Goal: Download file/media

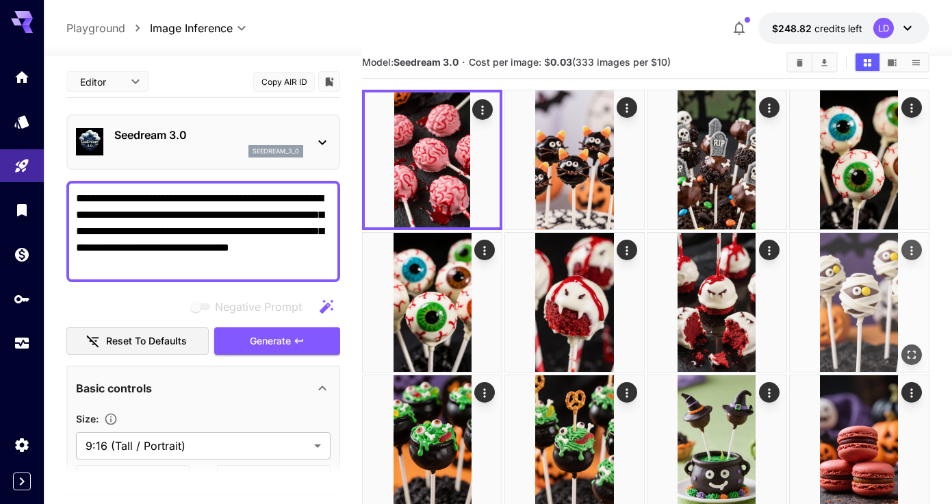
scroll to position [18, 0]
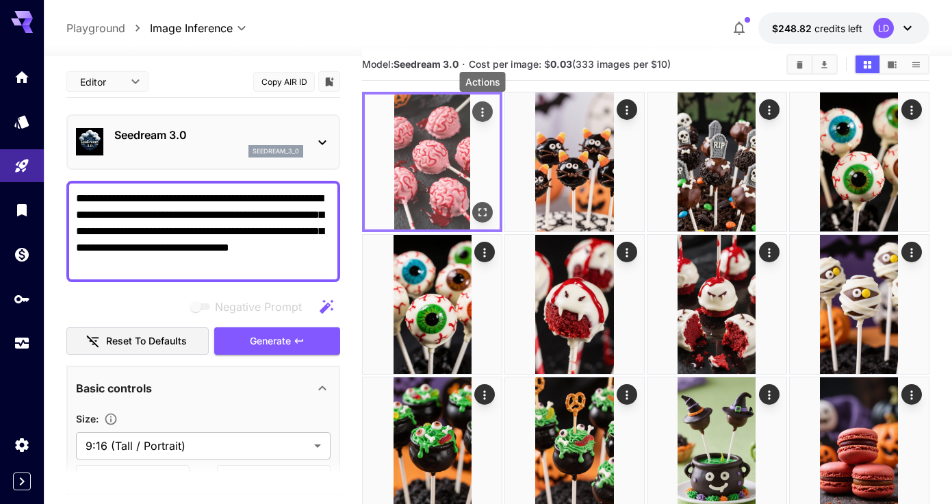
click at [482, 112] on icon "Actions" at bounding box center [482, 111] width 2 height 9
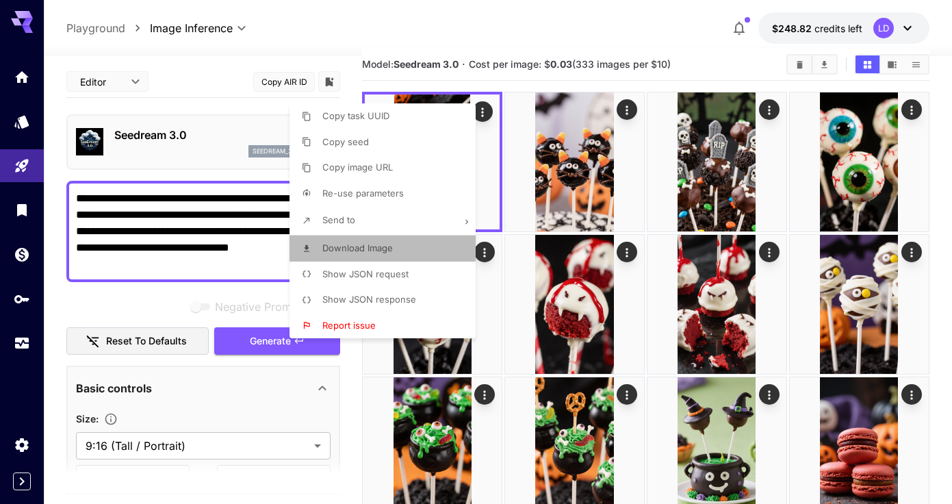
click at [420, 242] on li "Download Image" at bounding box center [386, 248] width 194 height 26
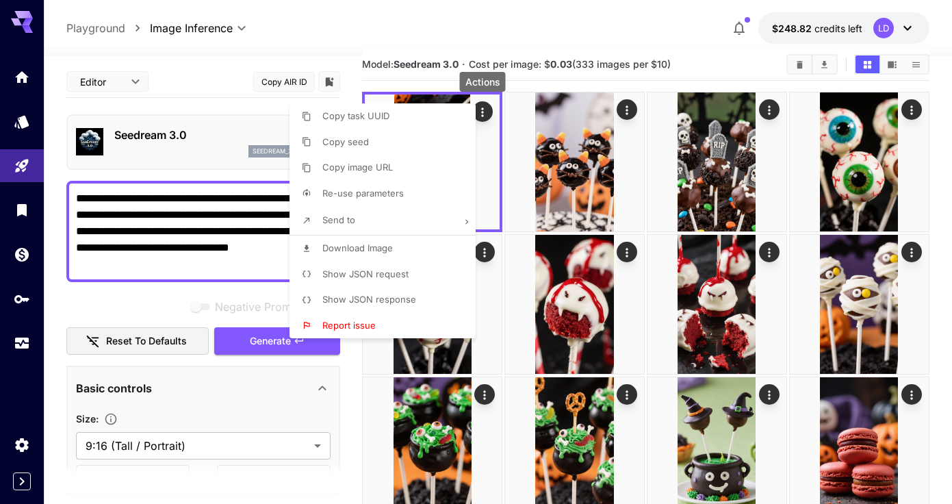
click at [627, 109] on div at bounding box center [476, 252] width 952 height 504
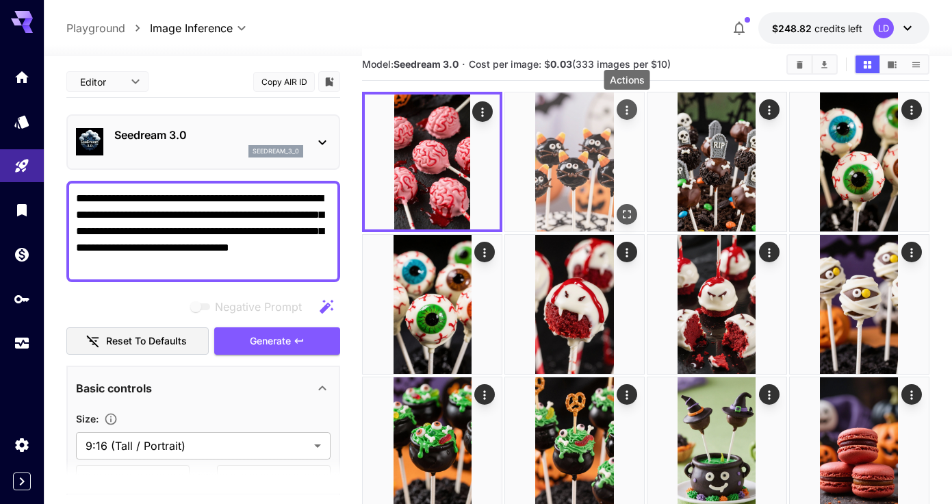
click at [629, 113] on icon "Actions" at bounding box center [627, 110] width 14 height 14
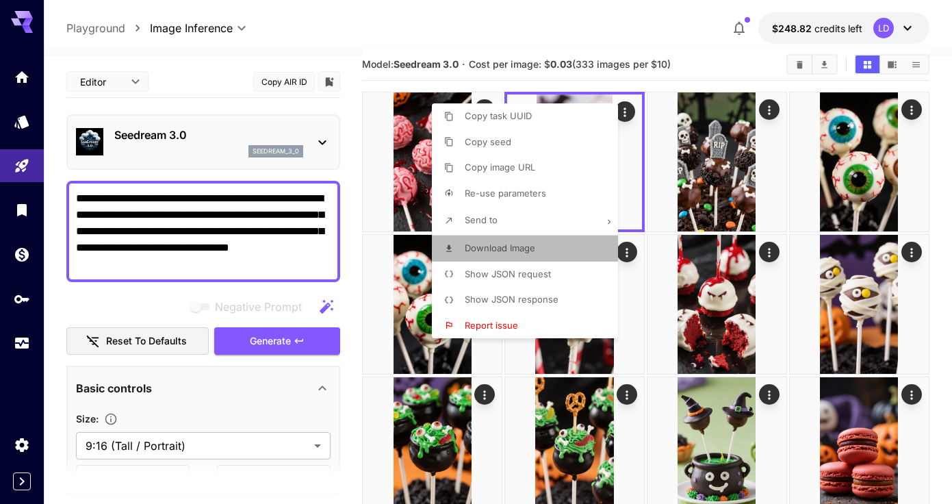
click at [529, 245] on span "Download Image" at bounding box center [500, 247] width 70 height 11
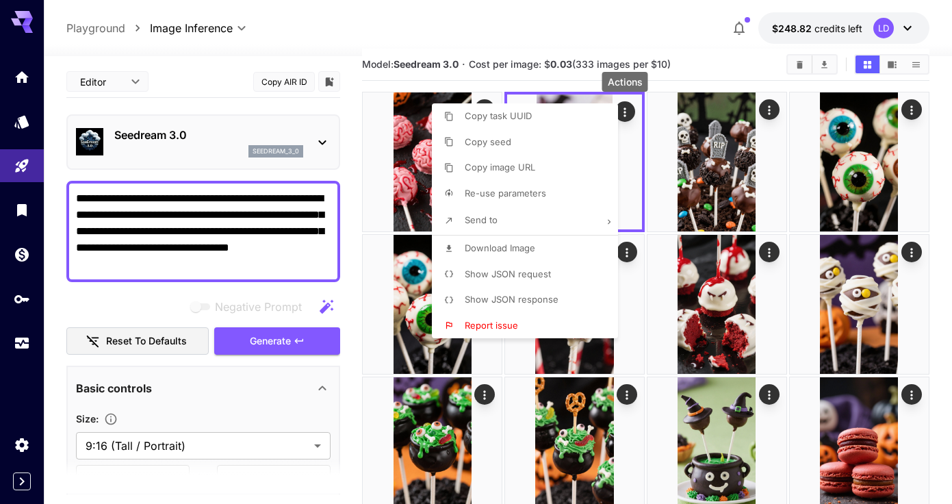
click at [772, 118] on div at bounding box center [476, 252] width 952 height 504
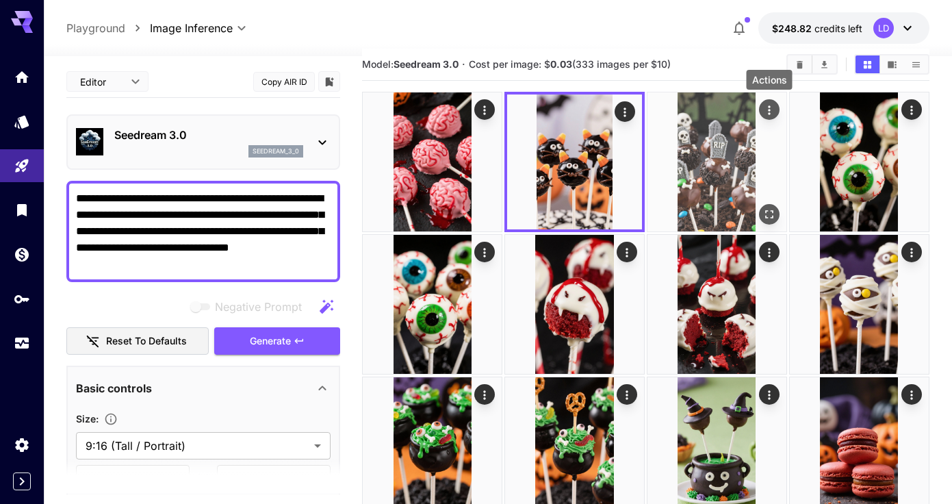
click at [770, 115] on icon "Actions" at bounding box center [769, 110] width 14 height 14
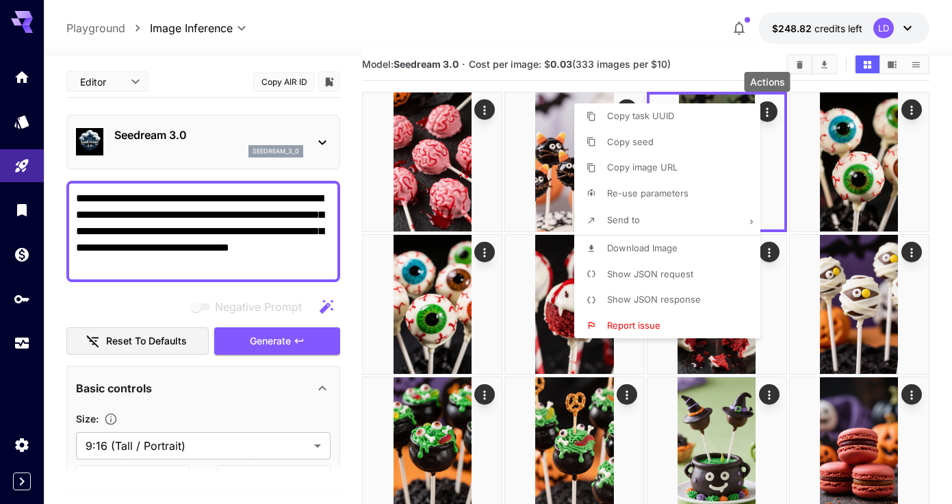
click at [665, 244] on span "Download Image" at bounding box center [642, 247] width 70 height 11
click at [484, 252] on div at bounding box center [476, 252] width 952 height 504
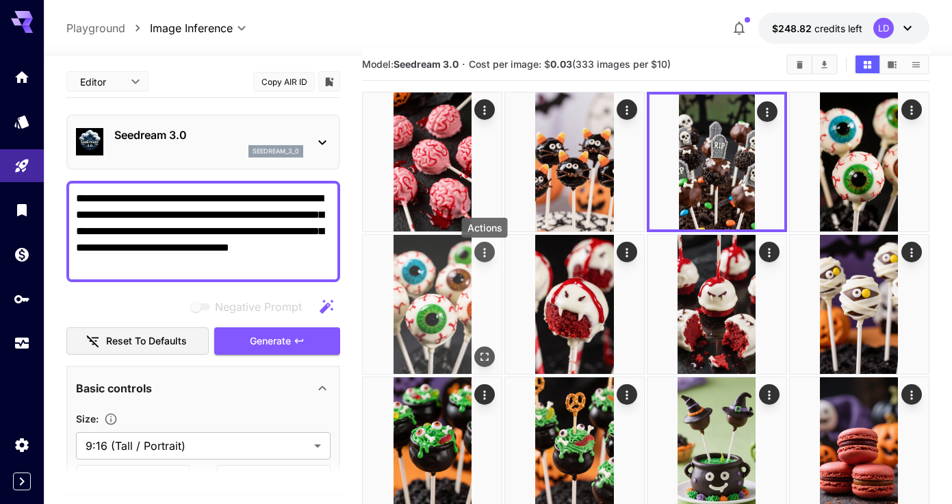
click at [486, 257] on icon "Actions" at bounding box center [485, 253] width 14 height 14
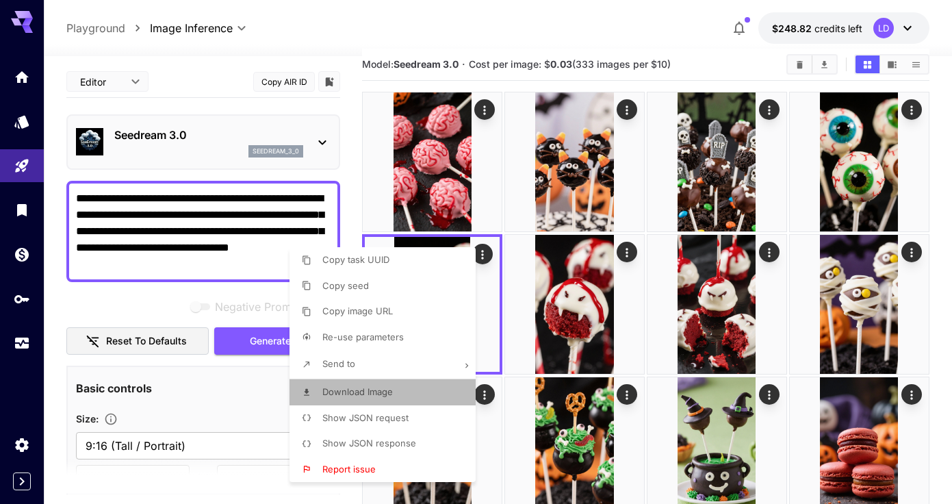
click at [415, 386] on li "Download Image" at bounding box center [386, 392] width 194 height 26
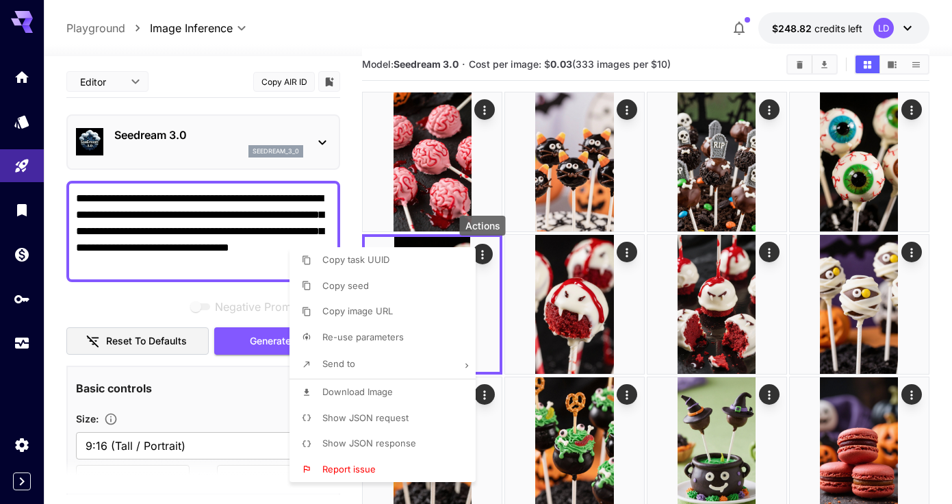
click at [629, 252] on div at bounding box center [476, 252] width 952 height 504
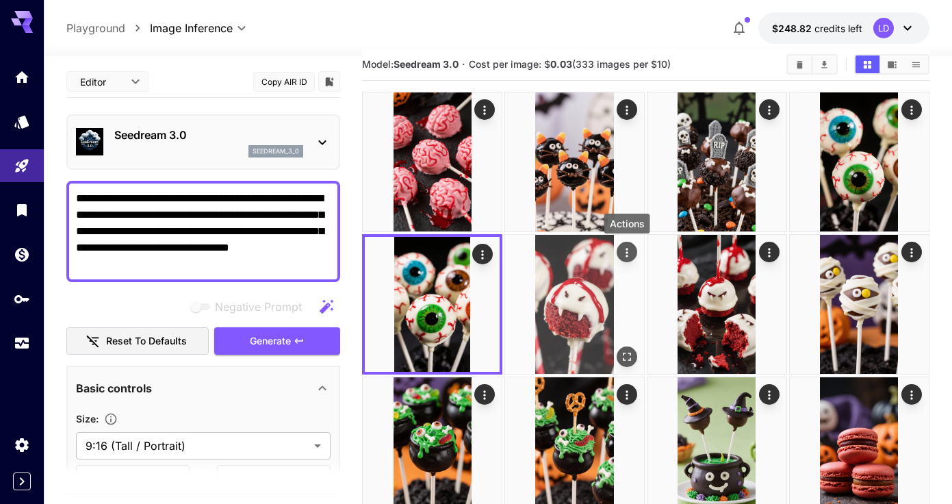
click at [625, 252] on icon "Actions" at bounding box center [627, 253] width 14 height 14
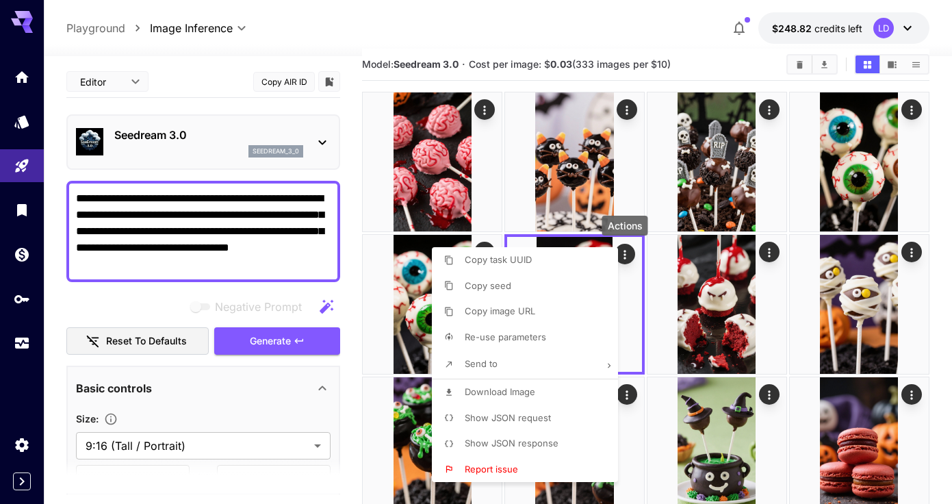
click at [523, 391] on span "Download Image" at bounding box center [500, 391] width 70 height 11
click at [911, 256] on div at bounding box center [476, 252] width 952 height 504
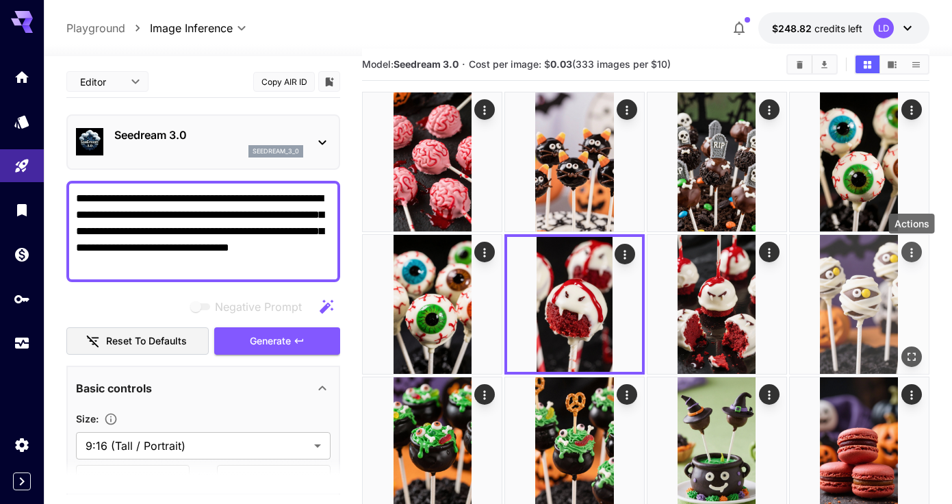
click at [920, 256] on button "Actions" at bounding box center [911, 252] width 21 height 21
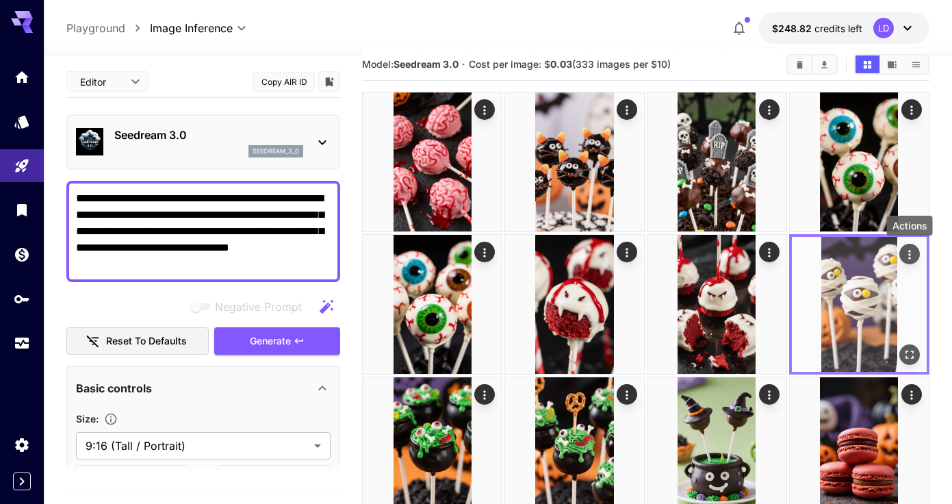
click at [909, 255] on icon "Actions" at bounding box center [910, 255] width 14 height 14
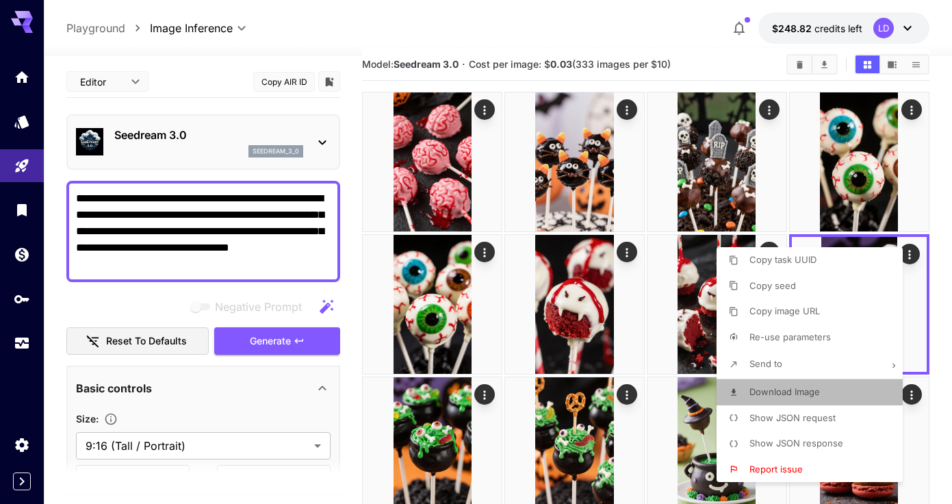
click at [806, 386] on span "Download Image" at bounding box center [784, 391] width 70 height 11
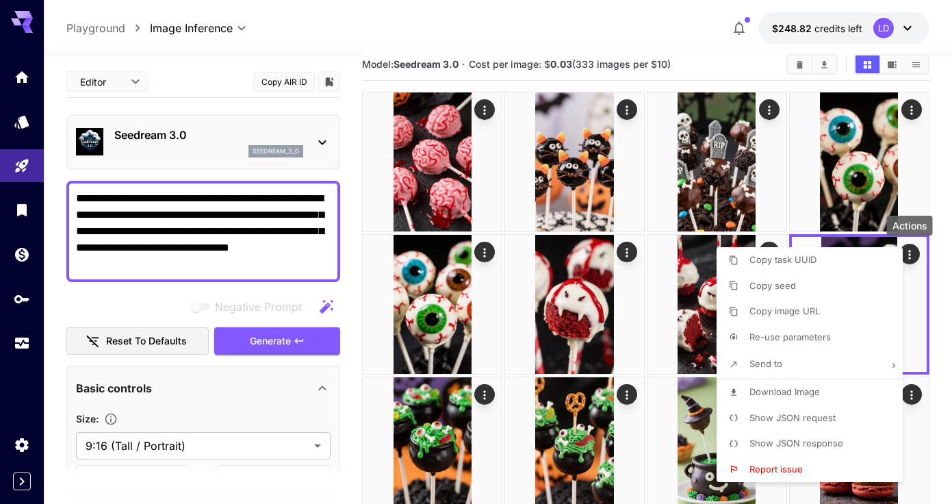
click at [486, 405] on div at bounding box center [476, 252] width 952 height 504
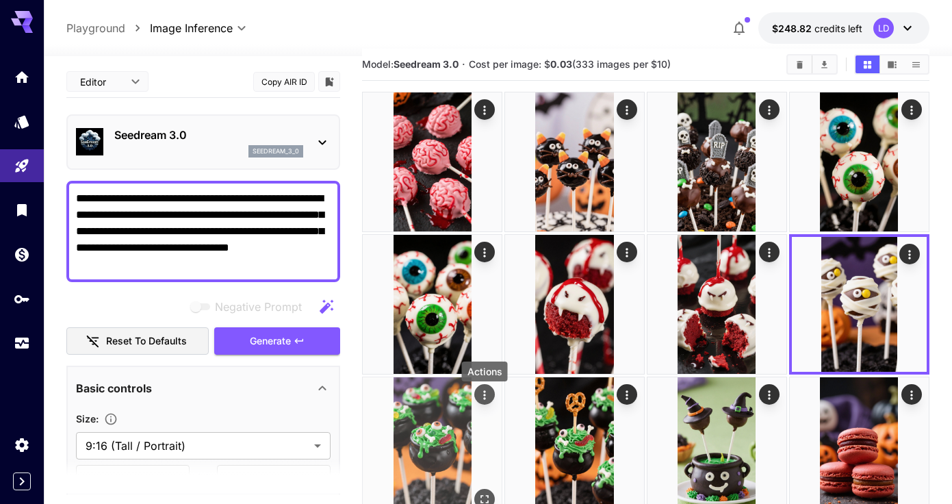
click at [491, 402] on icon "Actions" at bounding box center [485, 395] width 14 height 14
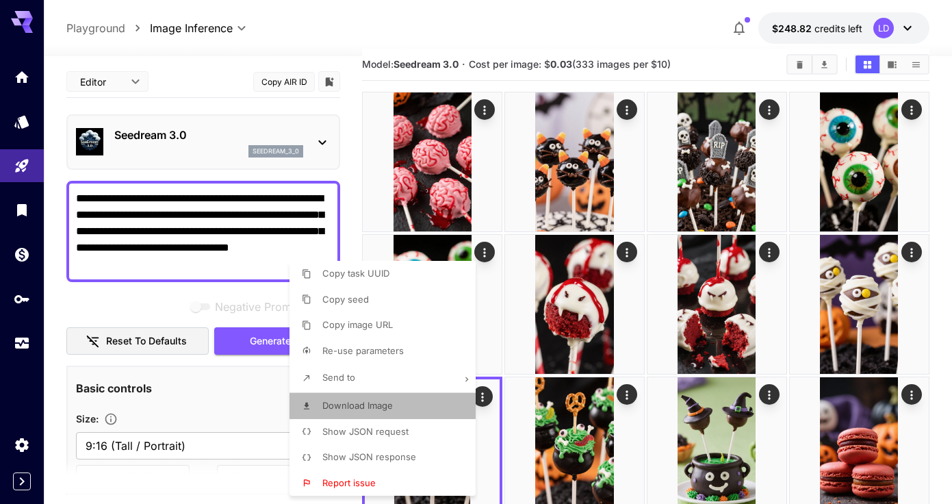
click at [414, 404] on li "Download Image" at bounding box center [386, 406] width 194 height 26
